Goal: Navigation & Orientation: Find specific page/section

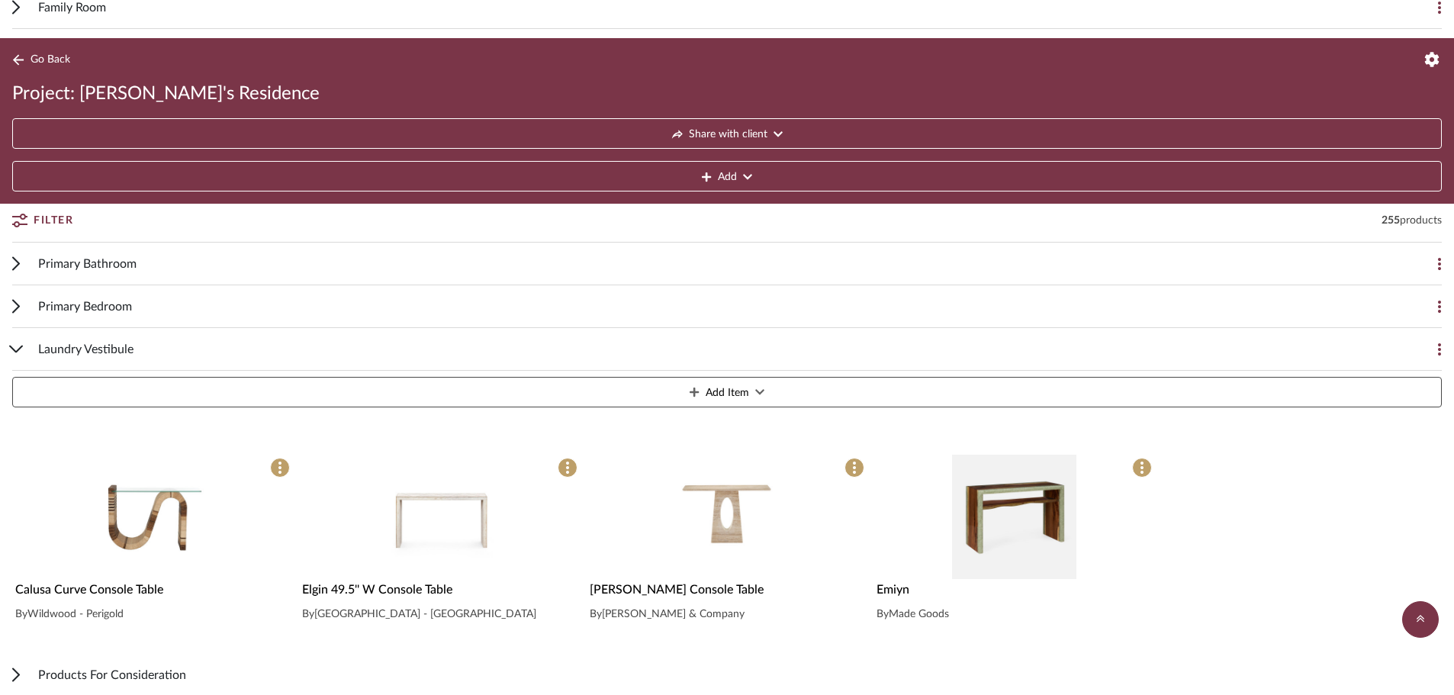
click at [40, 53] on span "Go Back" at bounding box center [51, 59] width 40 height 13
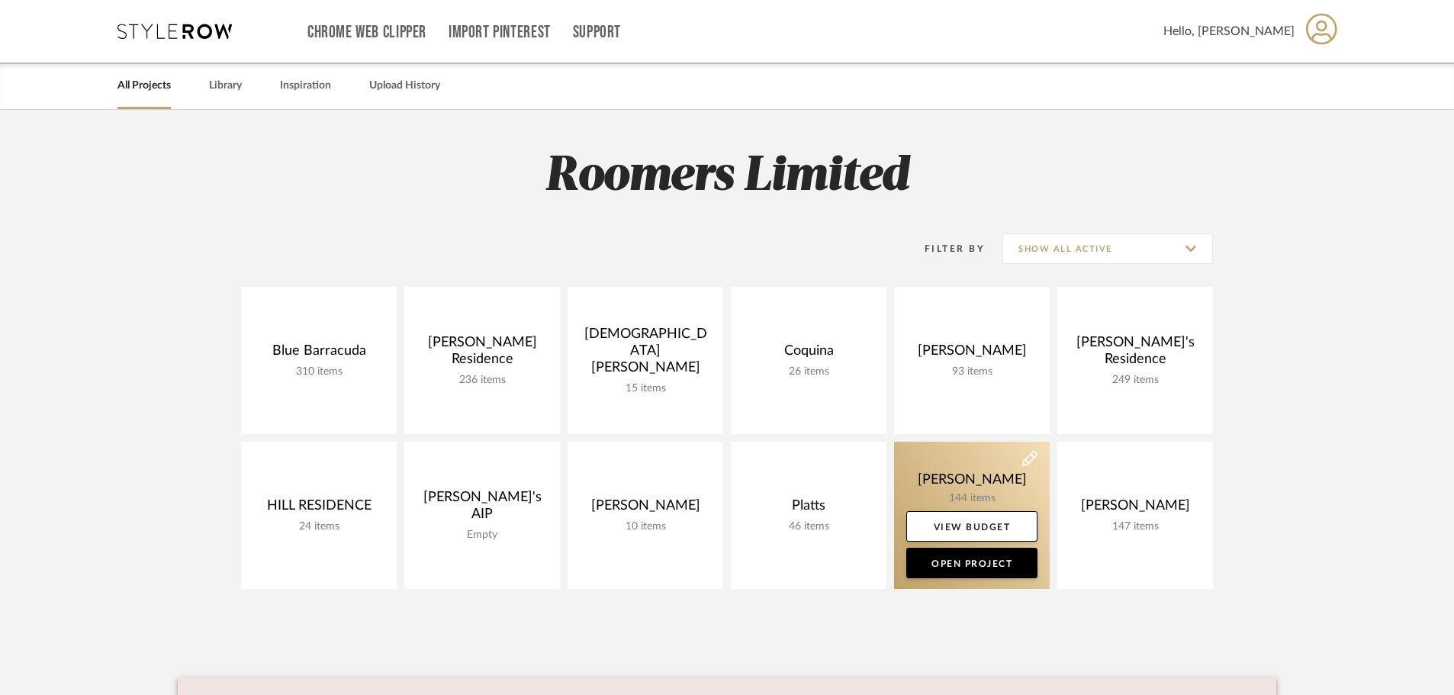
click at [957, 488] on link at bounding box center [972, 515] width 156 height 147
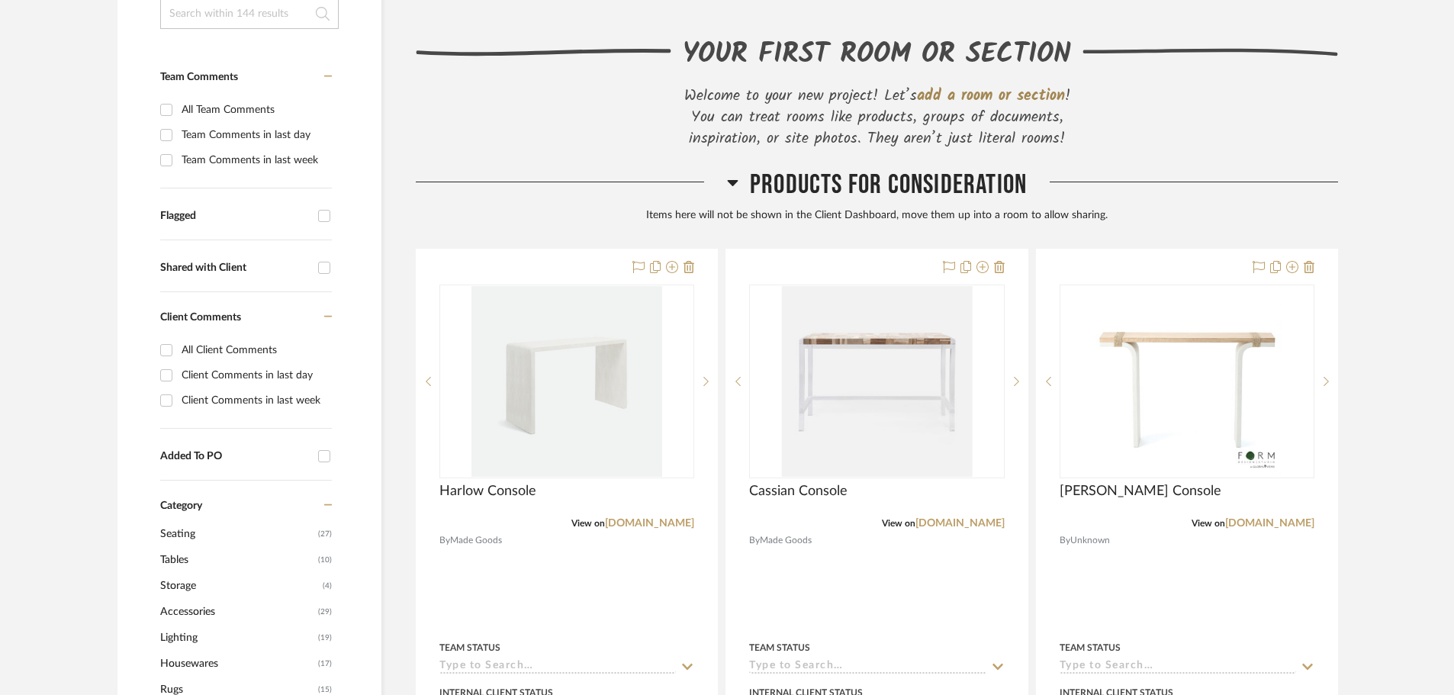
scroll to position [381, 0]
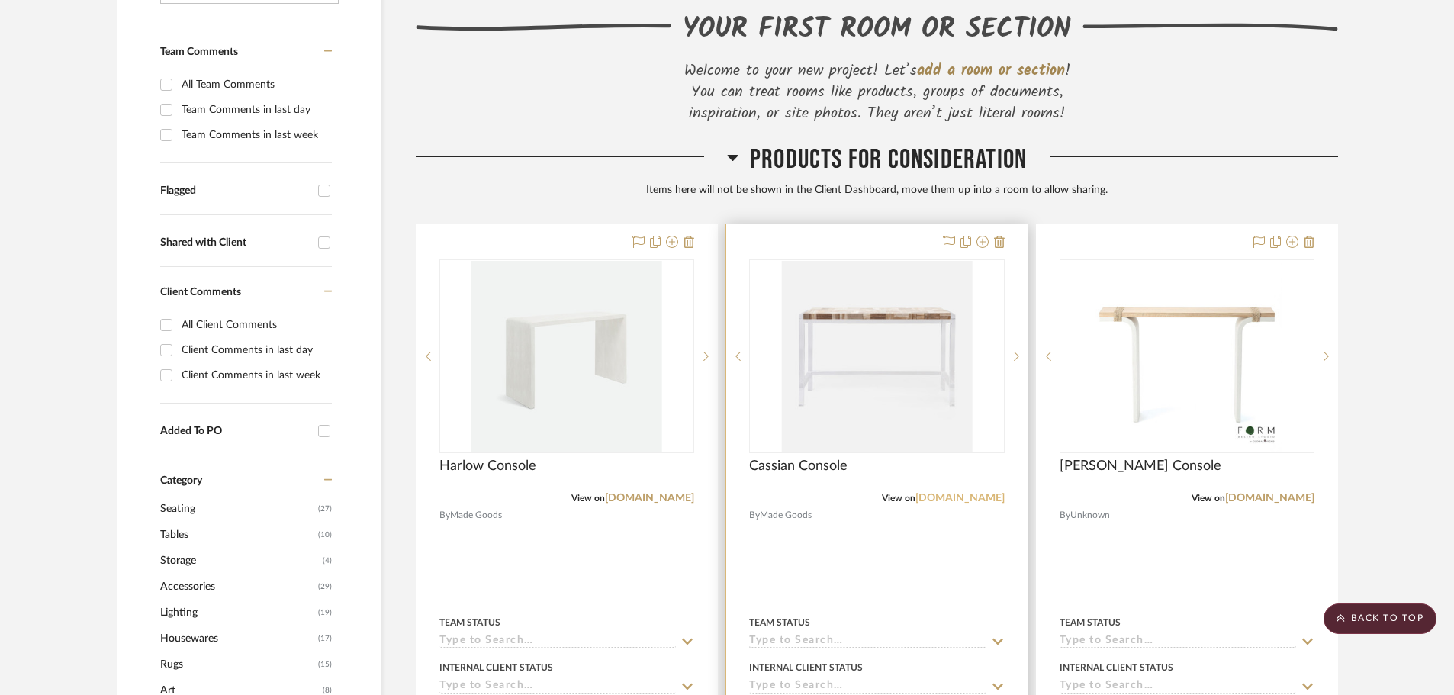
click at [956, 494] on link "madegoods.com" at bounding box center [959, 498] width 89 height 11
